Goal: Information Seeking & Learning: Learn about a topic

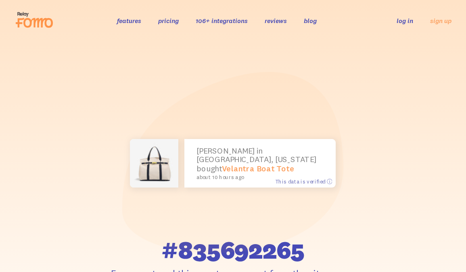
click at [219, 21] on link "106+ integrations" at bounding box center [222, 21] width 52 height 8
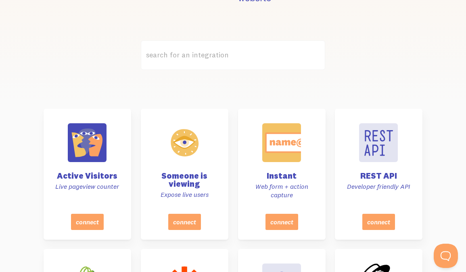
scroll to position [326, 0]
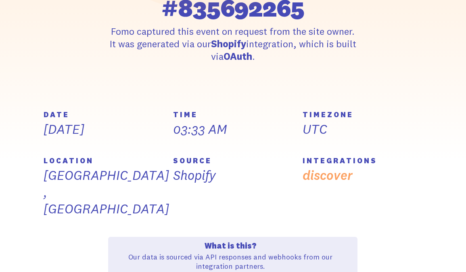
scroll to position [240, 0]
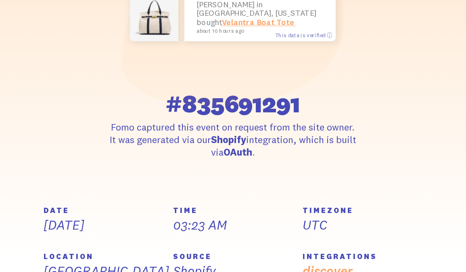
scroll to position [203, 0]
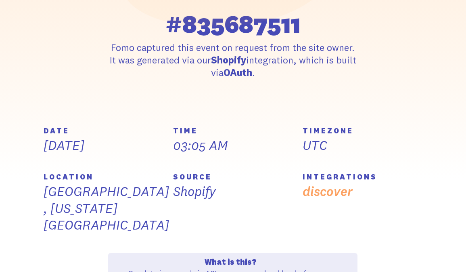
scroll to position [225, 0]
click at [325, 197] on link "discover" at bounding box center [328, 192] width 50 height 16
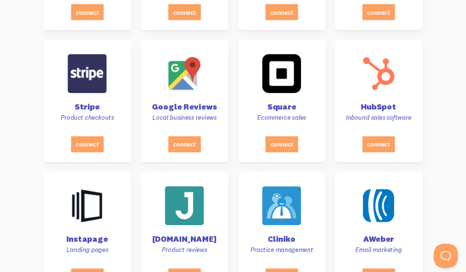
scroll to position [816, 0]
